Goal: Navigation & Orientation: Understand site structure

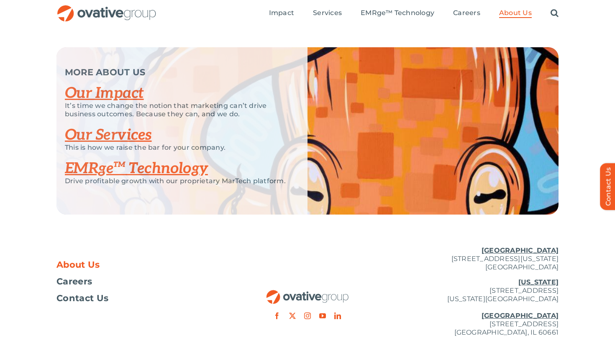
scroll to position [1734, 0]
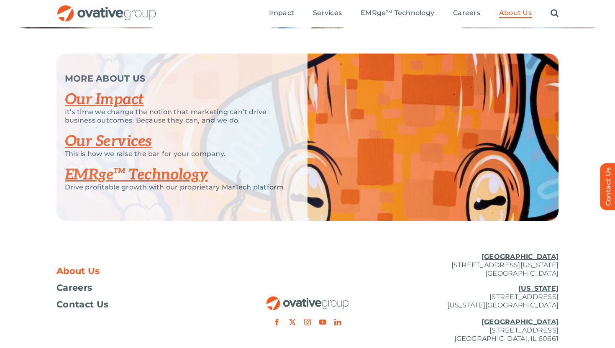
click at [93, 109] on link "Our Impact" at bounding box center [104, 99] width 79 height 18
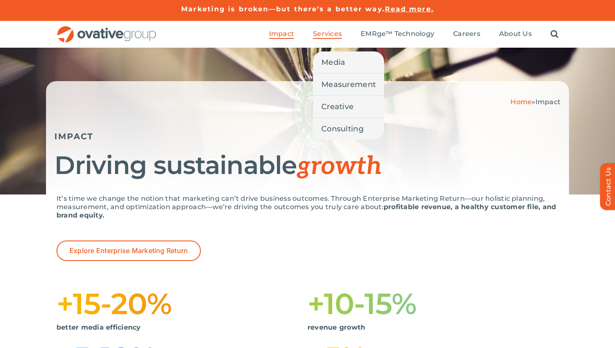
click at [337, 37] on span "Services" at bounding box center [327, 34] width 29 height 8
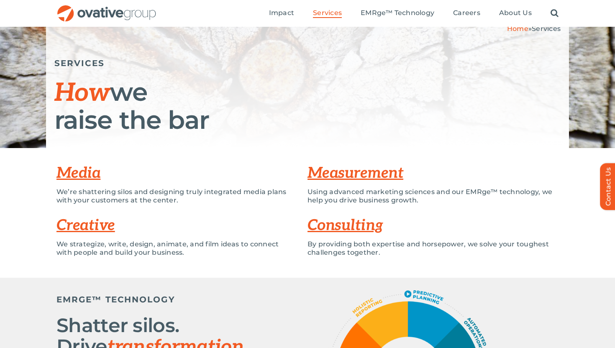
scroll to position [73, 0]
